Goal: Information Seeking & Learning: Find specific fact

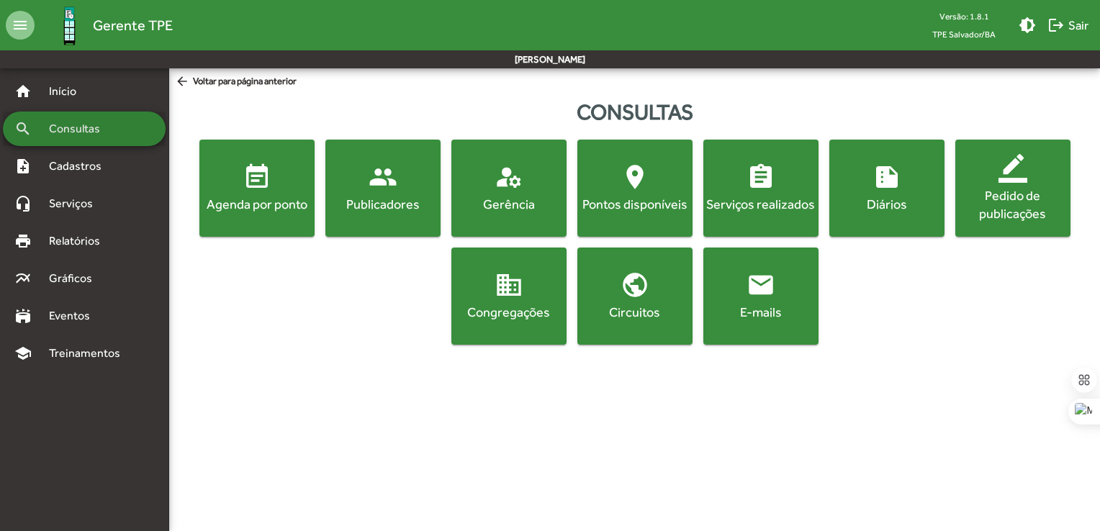
click at [80, 139] on div "search Consultas" at bounding box center [84, 129] width 163 height 35
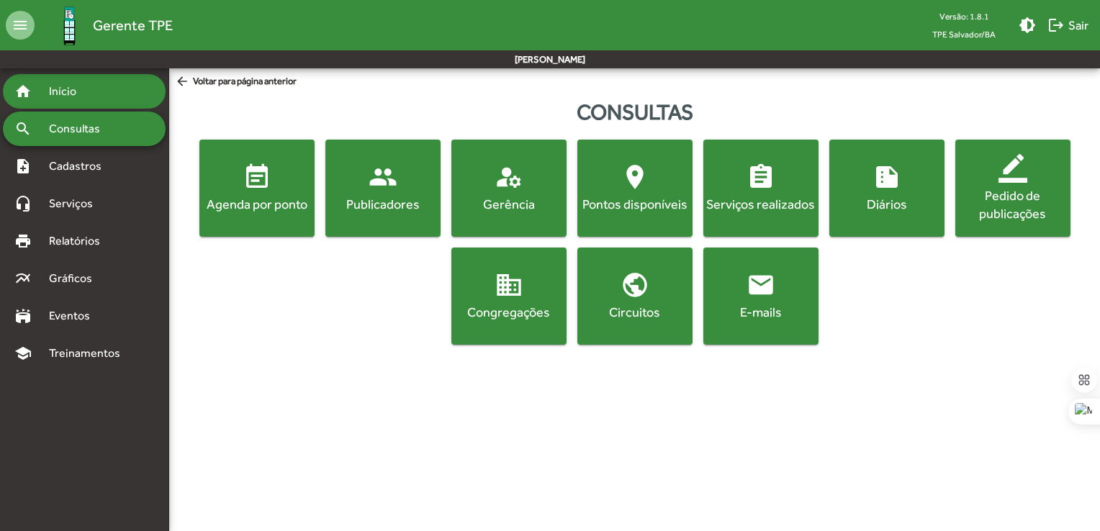
click at [68, 100] on div "home Início" at bounding box center [84, 91] width 163 height 35
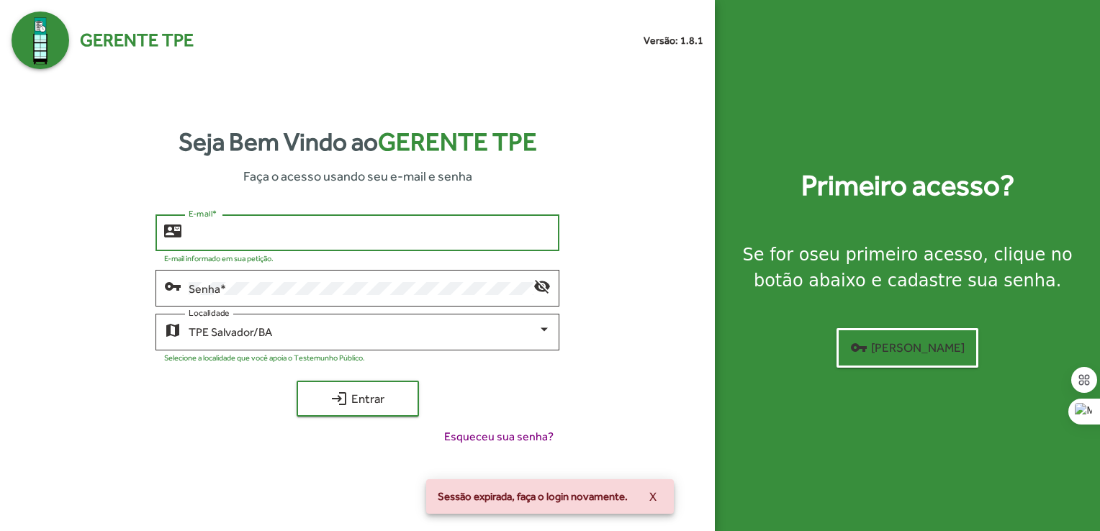
click at [294, 230] on input "E-mail *" at bounding box center [370, 233] width 362 height 13
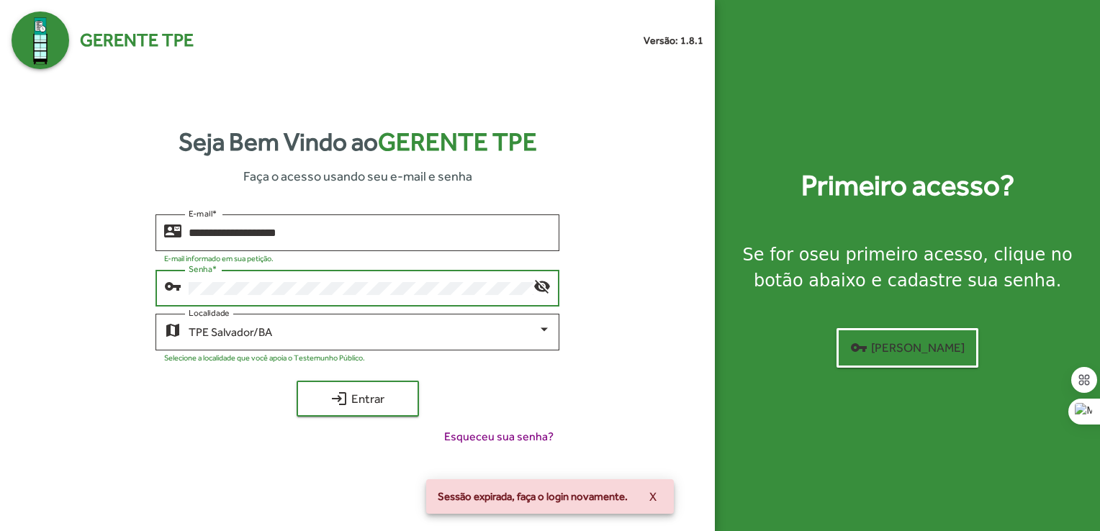
type input "**********"
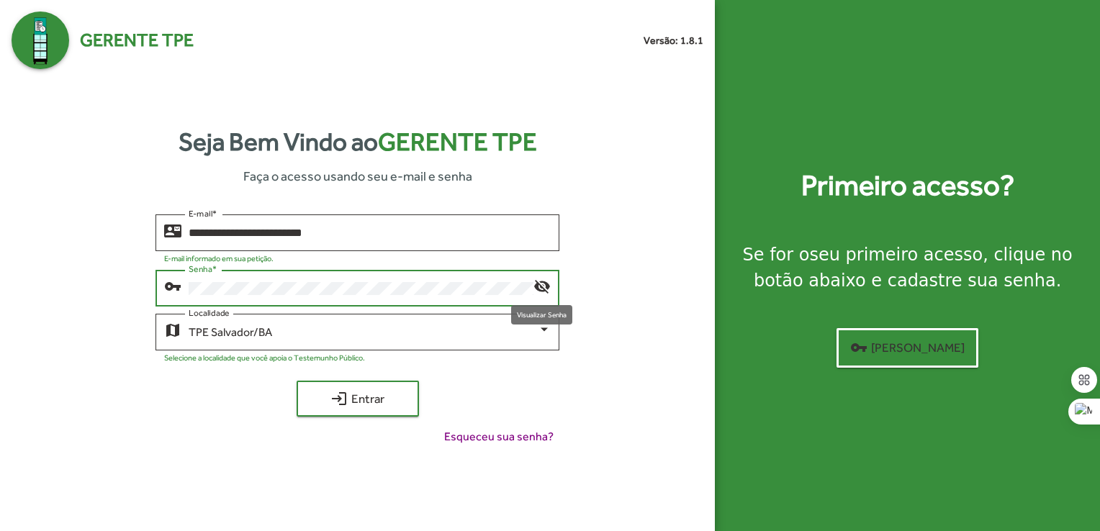
click at [538, 284] on mat-icon "visibility_off" at bounding box center [542, 285] width 17 height 17
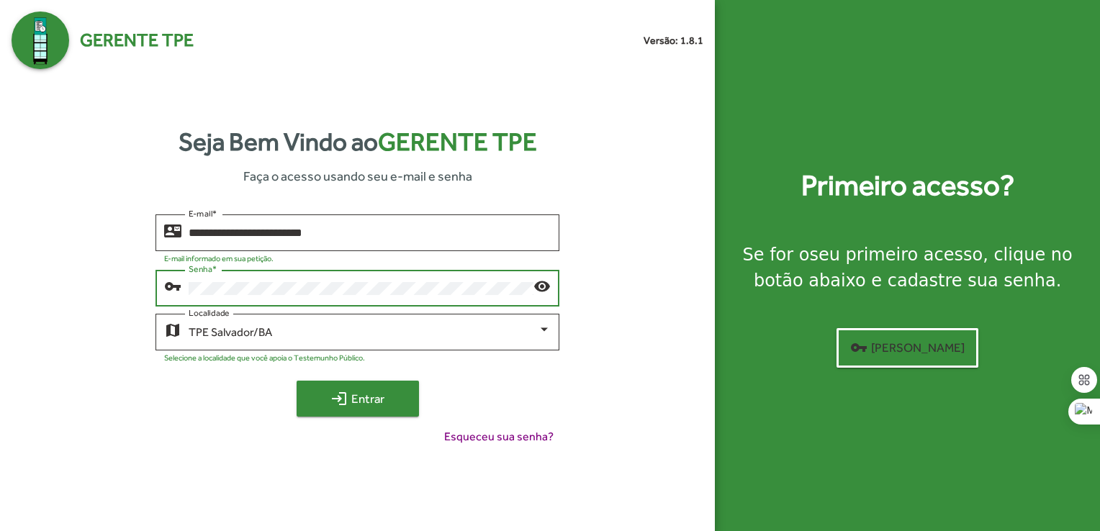
click at [344, 401] on mat-icon "login" at bounding box center [339, 398] width 17 height 17
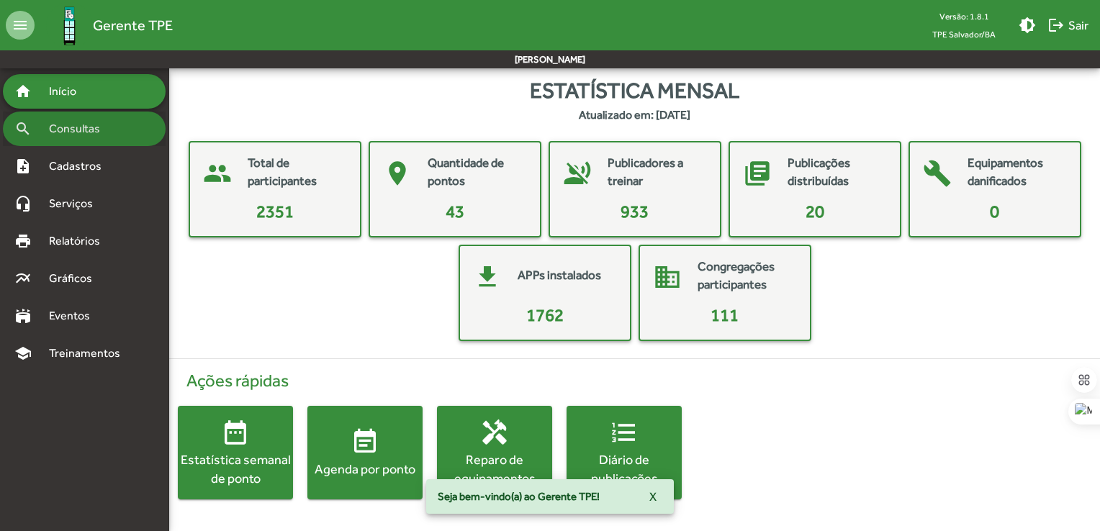
click at [82, 133] on span "Consultas" at bounding box center [79, 128] width 78 height 17
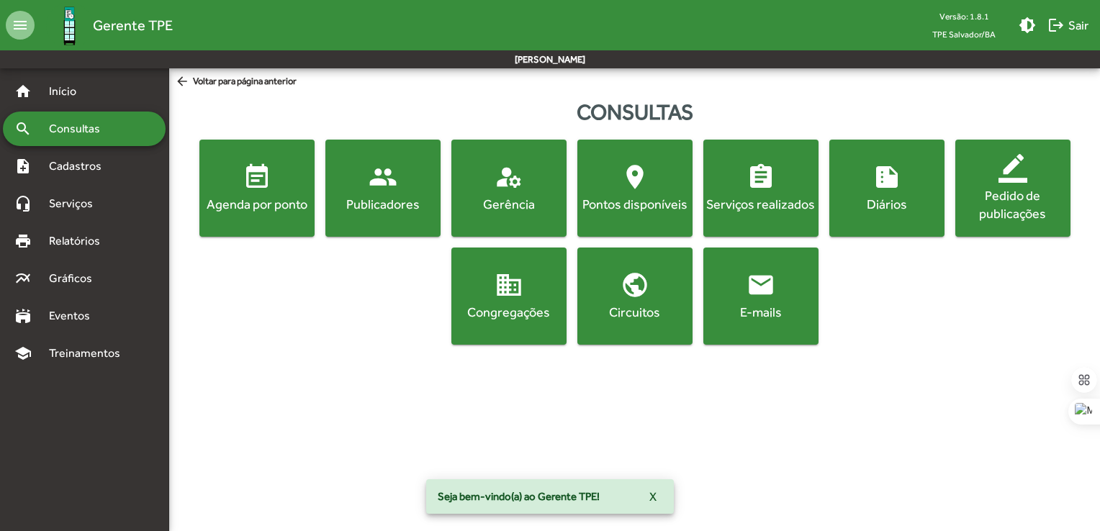
click at [380, 183] on mat-icon "people" at bounding box center [383, 177] width 29 height 29
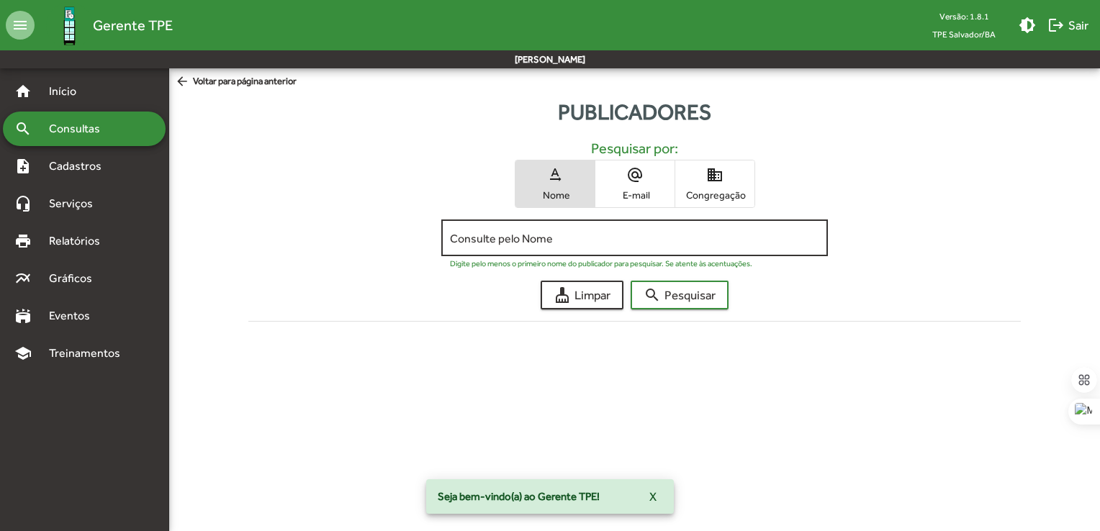
click at [523, 246] on div "Consulte pelo Nome" at bounding box center [634, 237] width 369 height 40
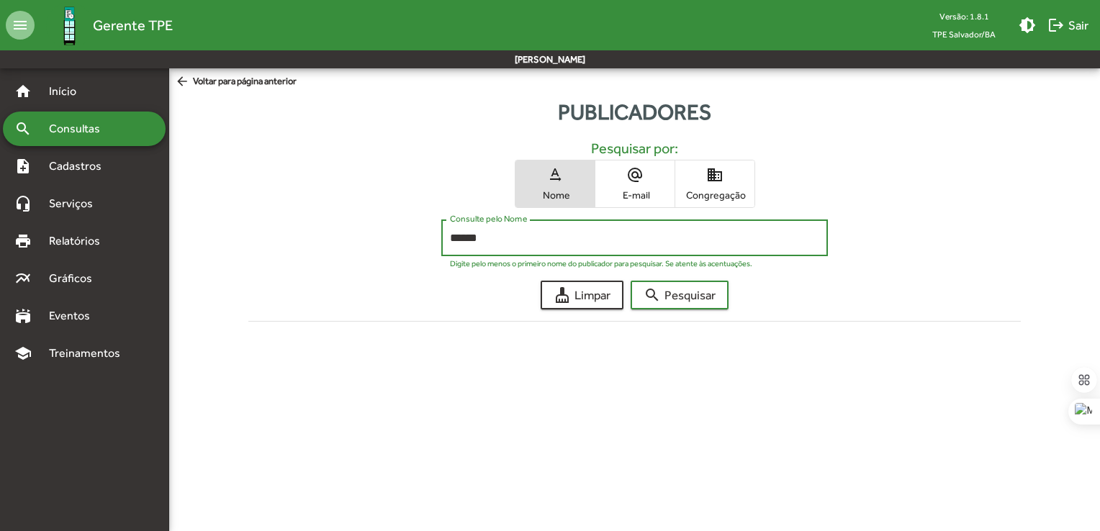
click at [631, 281] on button "search Pesquisar" at bounding box center [680, 295] width 98 height 29
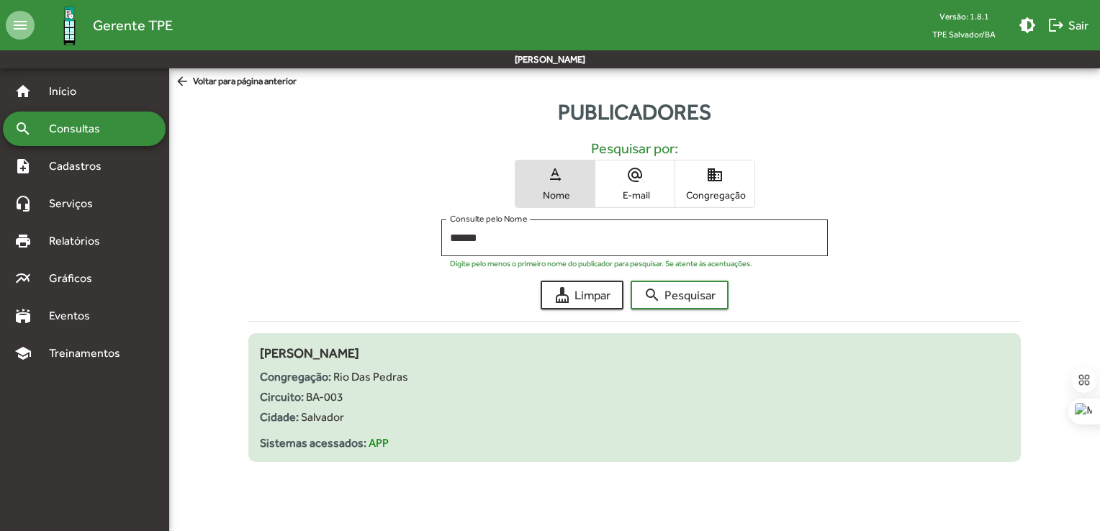
drag, startPoint x: 475, startPoint y: 350, endPoint x: 254, endPoint y: 347, distance: 221.1
click at [254, 347] on div "[PERSON_NAME] Congregação: Rio Das Pedras Circuito: BA-003 Cidade: [GEOGRAPHIC_…" at bounding box center [634, 398] width 773 height 109
copy span "[PERSON_NAME]"
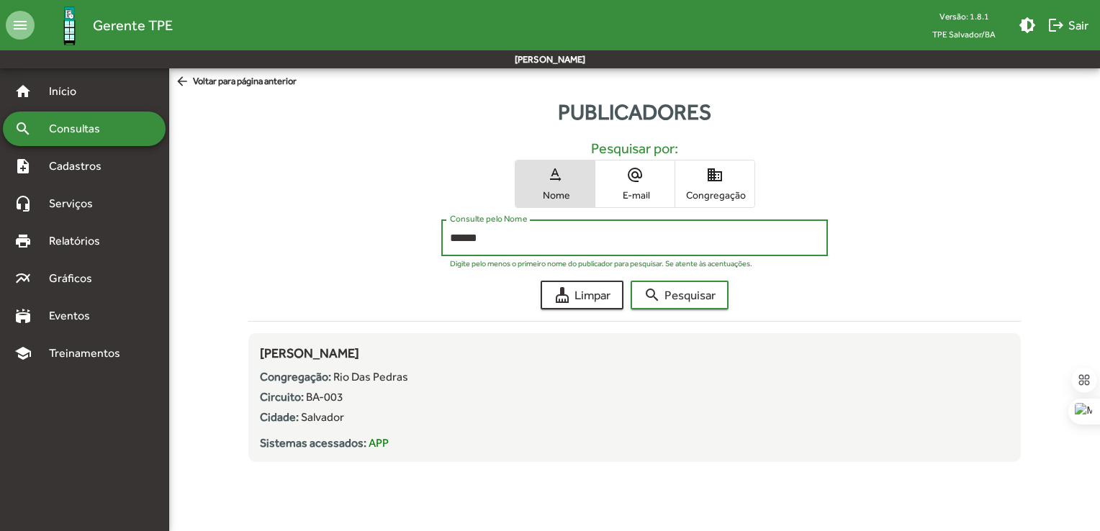
drag, startPoint x: 536, startPoint y: 233, endPoint x: 318, endPoint y: 220, distance: 218.6
click at [318, 220] on div "****** Consulte pelo Nome Digite pelo menos o primeiro nome do publicador para …" at bounding box center [634, 242] width 773 height 44
type input "********"
click at [631, 281] on button "search Pesquisar" at bounding box center [680, 295] width 98 height 29
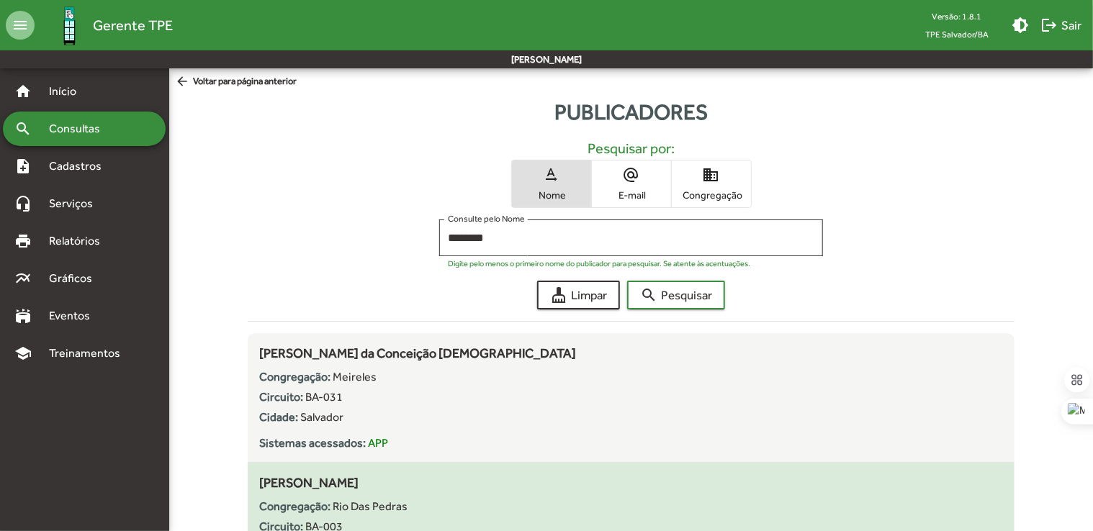
drag, startPoint x: 430, startPoint y: 483, endPoint x: 255, endPoint y: 477, distance: 175.1
click at [255, 477] on div "[PERSON_NAME] Congregação: Rio Das Pedras Circuito: BA-003 Cidade: [GEOGRAPHIC_…" at bounding box center [631, 527] width 767 height 109
copy span "[PERSON_NAME]"
